Goal: Learn about a topic

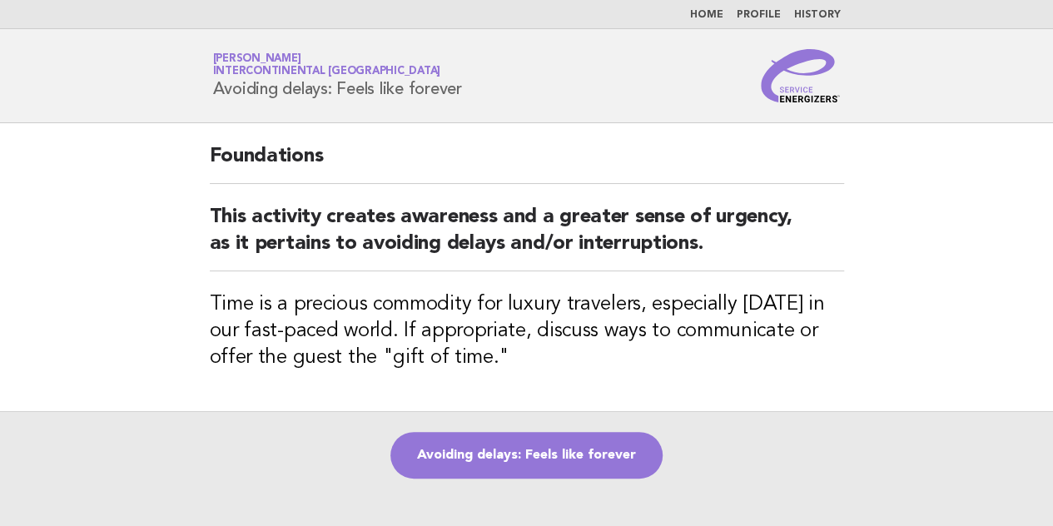
drag, startPoint x: 462, startPoint y: 91, endPoint x: 213, endPoint y: 114, distance: 249.9
click at [213, 114] on header "Service Energizers [PERSON_NAME] InterContinental [GEOGRAPHIC_DATA] Avoiding de…" at bounding box center [526, 76] width 1053 height 94
copy h1 "Avoiding delays: Feels like forever"
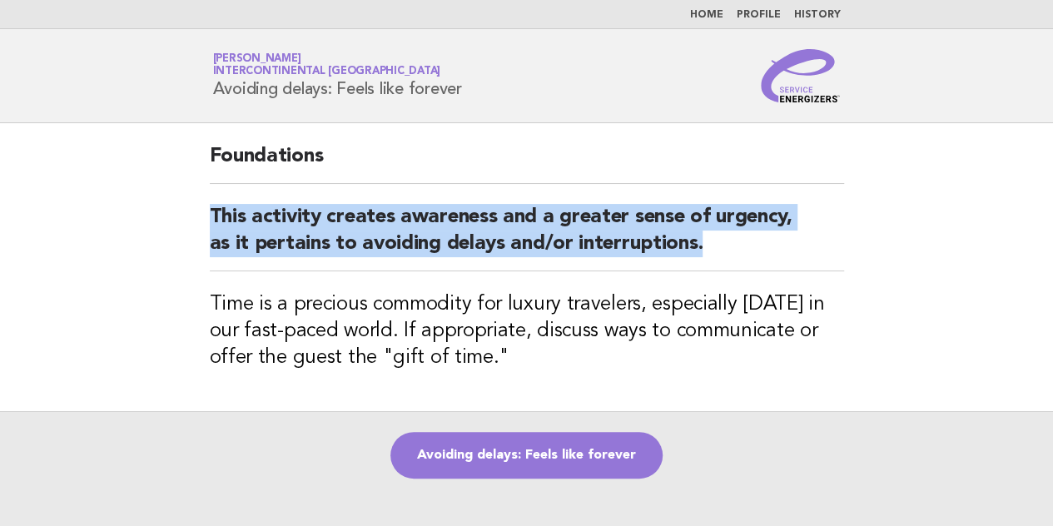
drag, startPoint x: 706, startPoint y: 245, endPoint x: 211, endPoint y: 224, distance: 494.7
click at [211, 224] on h2 "This activity creates awareness and a greater sense of urgency, as it pertains …" at bounding box center [527, 237] width 634 height 67
copy h2 "This activity creates awareness and a greater sense of urgency, as it pertains …"
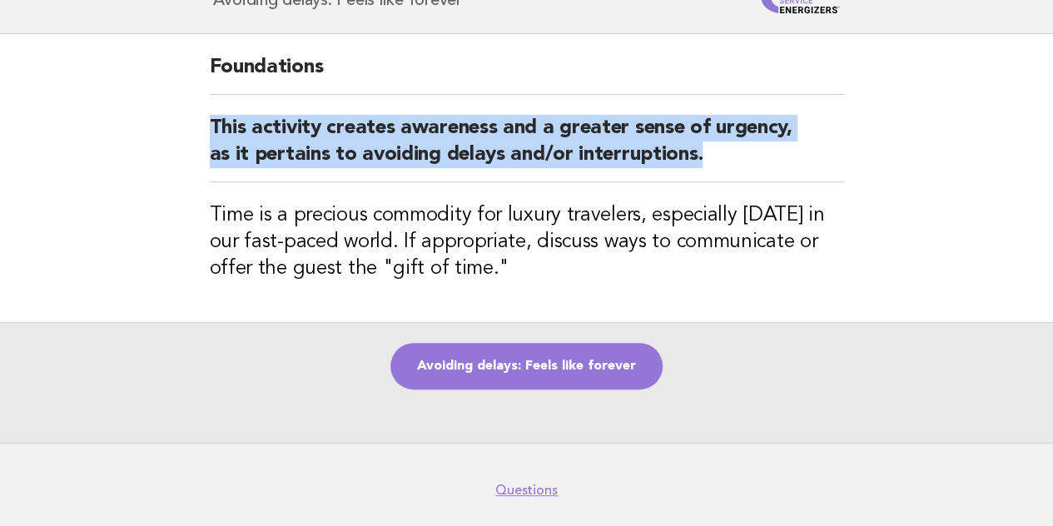
scroll to position [149, 0]
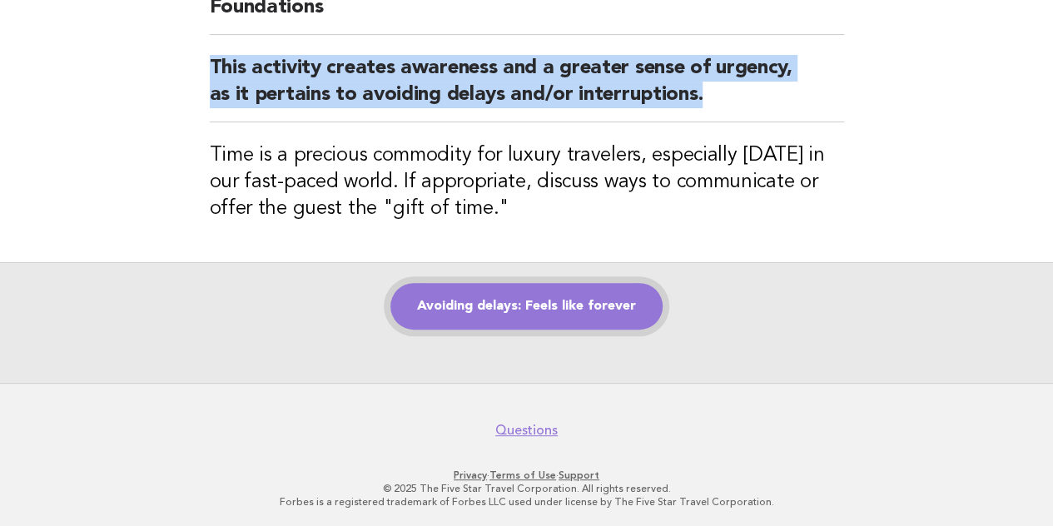
click at [552, 319] on link "Avoiding delays: Feels like forever" at bounding box center [526, 306] width 272 height 47
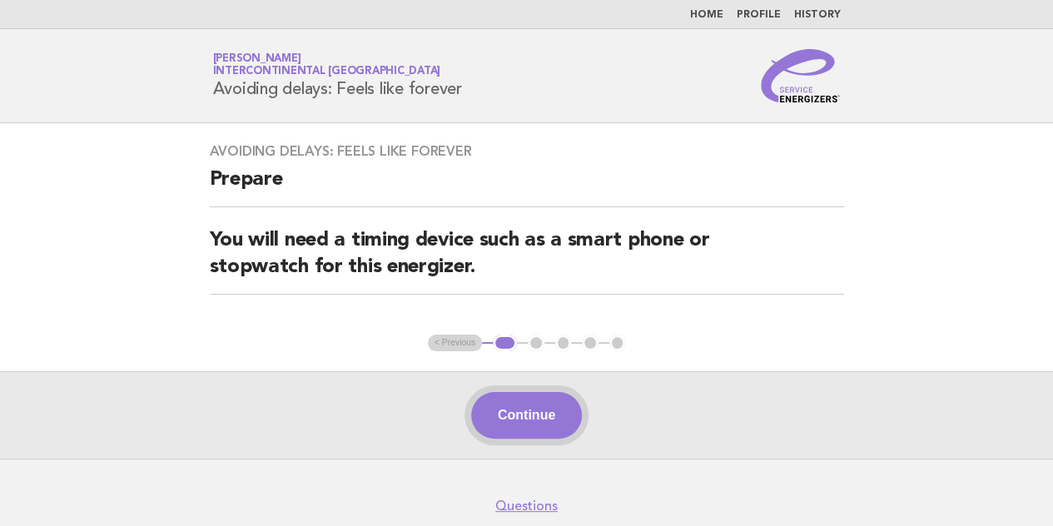
click at [519, 406] on button "Continue" at bounding box center [526, 415] width 111 height 47
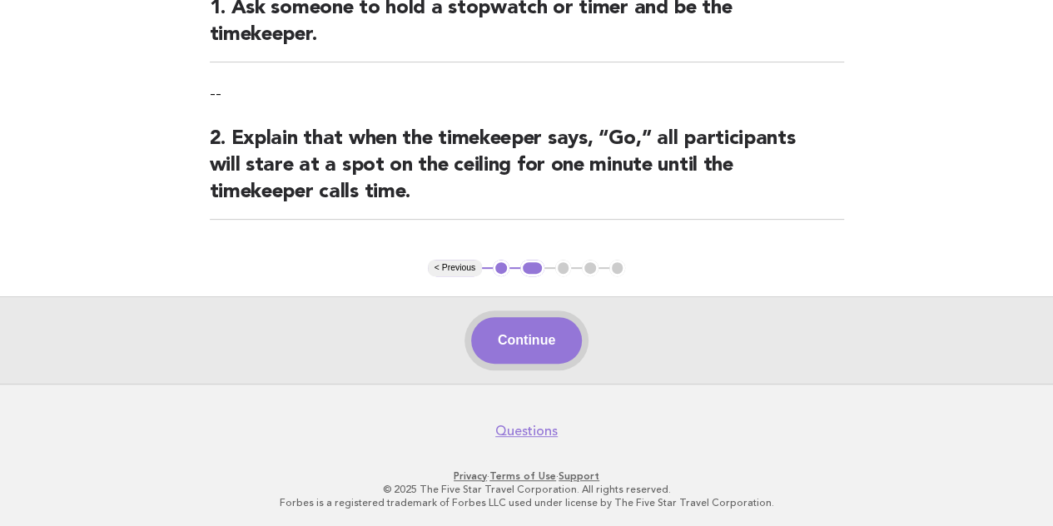
click at [537, 330] on button "Continue" at bounding box center [526, 340] width 111 height 47
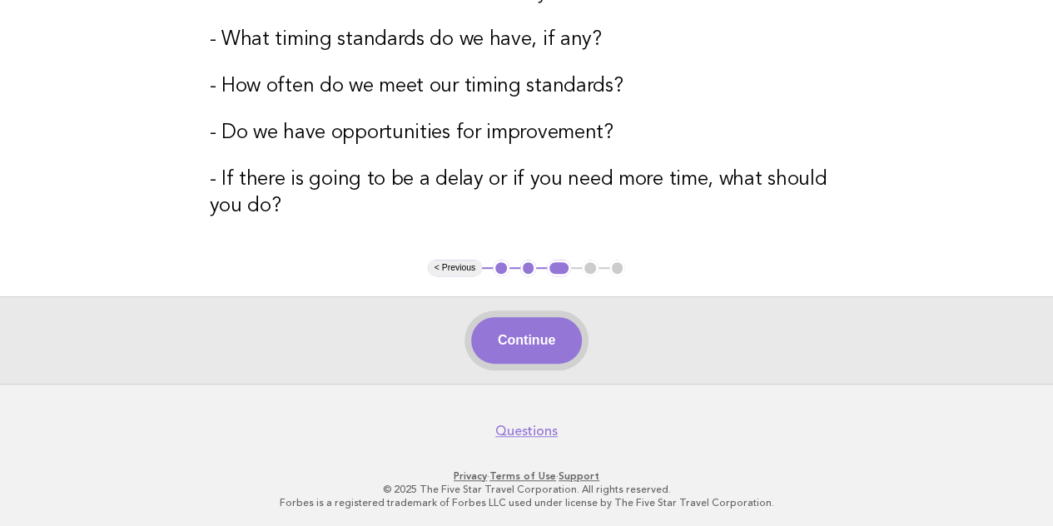
click at [562, 317] on button "Continue" at bounding box center [526, 340] width 111 height 47
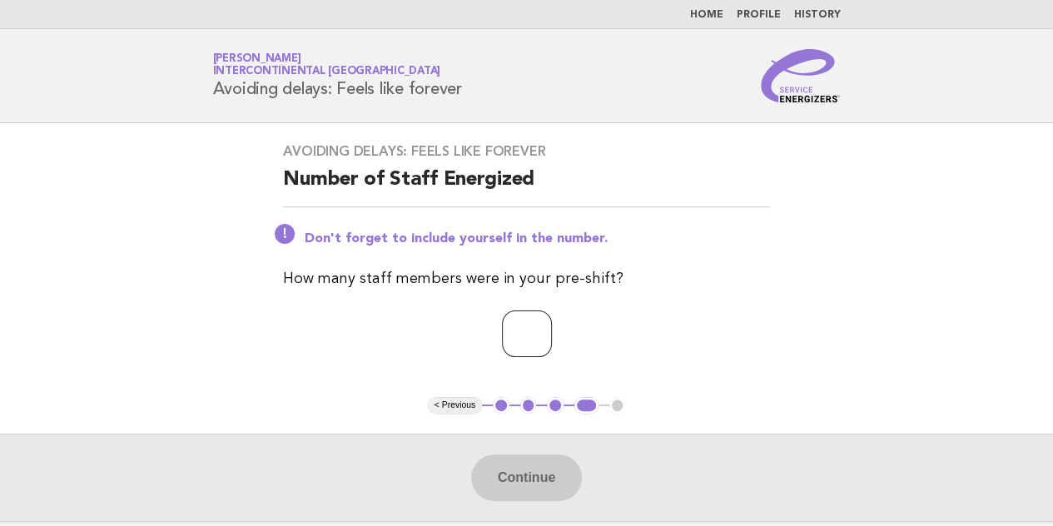
click at [528, 319] on input "number" at bounding box center [527, 333] width 50 height 47
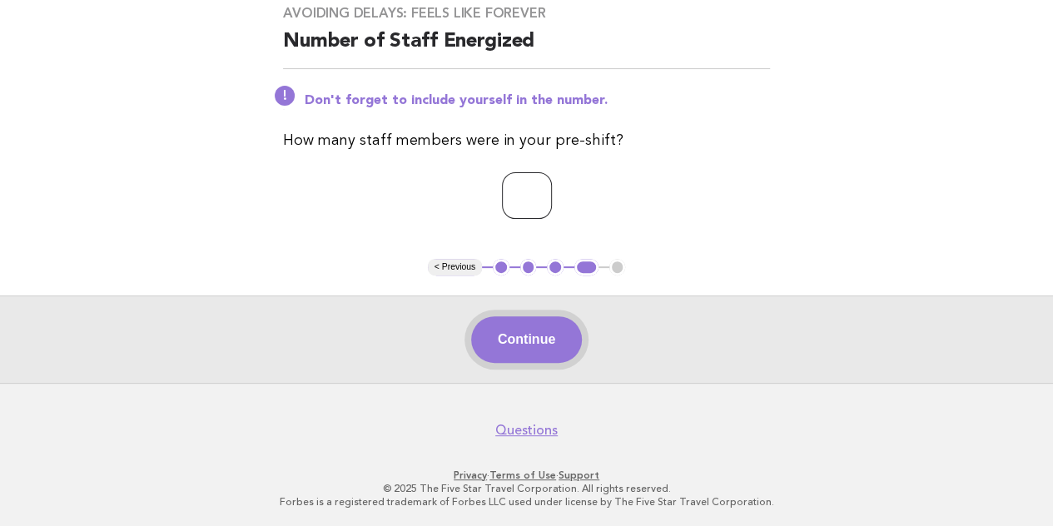
type input "**"
click at [532, 332] on button "Continue" at bounding box center [526, 339] width 111 height 47
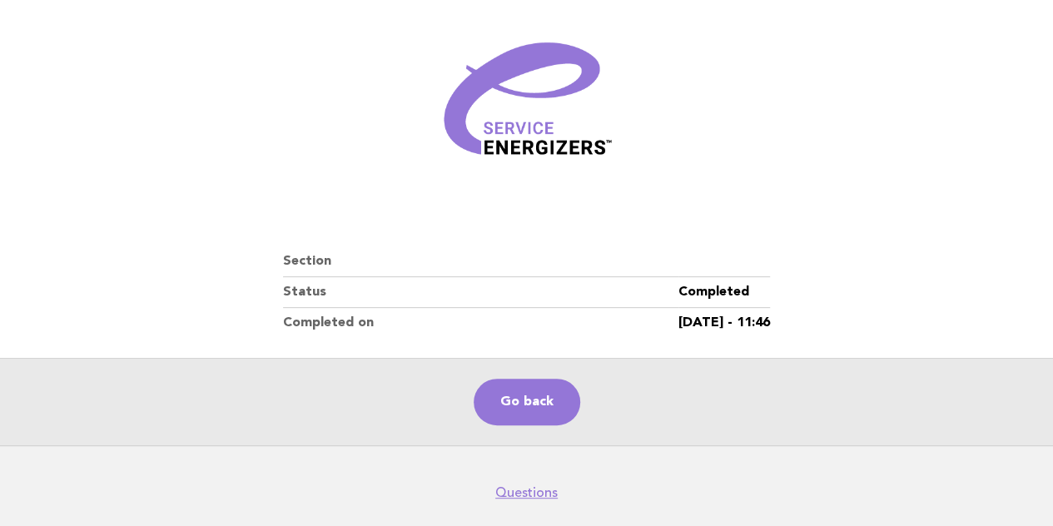
scroll to position [260, 0]
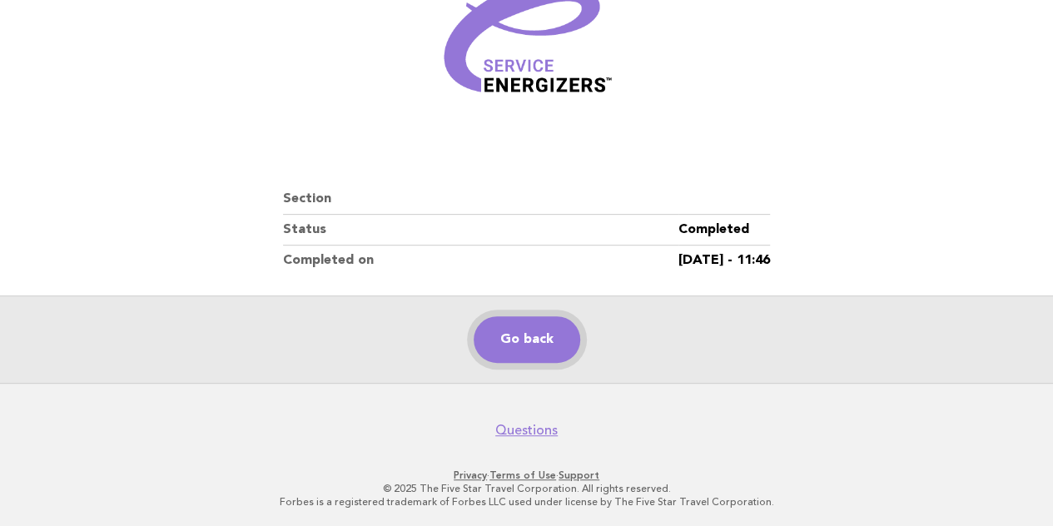
click at [546, 352] on link "Go back" at bounding box center [526, 339] width 106 height 47
